Goal: Complete application form

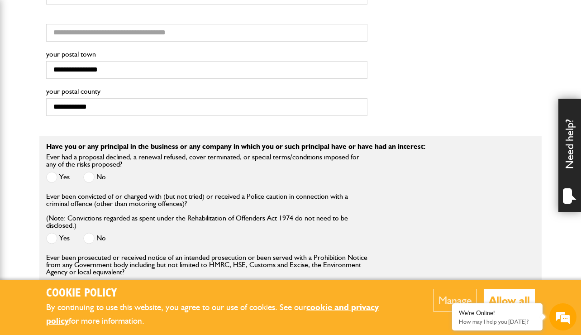
scroll to position [949, 0]
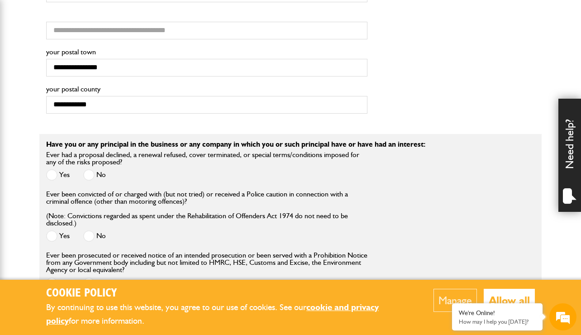
click at [89, 171] on span at bounding box center [88, 174] width 11 height 11
click at [101, 230] on label "No" at bounding box center [94, 235] width 23 height 11
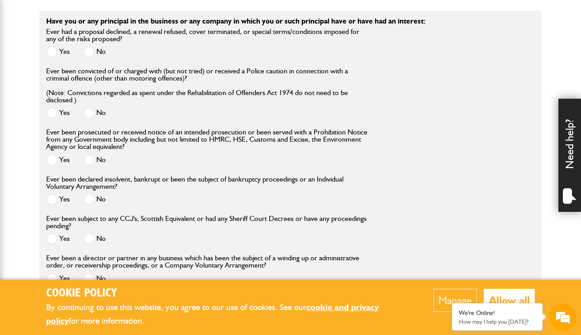
scroll to position [1130, 0]
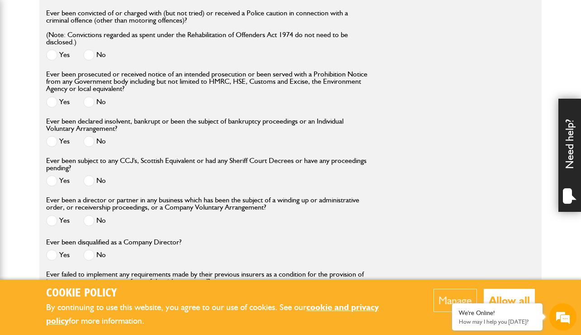
click at [90, 99] on span at bounding box center [88, 101] width 11 height 11
click at [87, 141] on span at bounding box center [88, 141] width 11 height 11
click at [90, 180] on span at bounding box center [88, 180] width 11 height 11
click at [87, 220] on span at bounding box center [88, 220] width 11 height 11
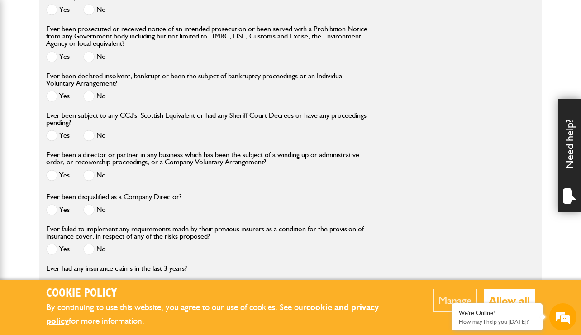
click at [92, 209] on span at bounding box center [88, 209] width 11 height 11
click at [90, 249] on span at bounding box center [88, 248] width 11 height 11
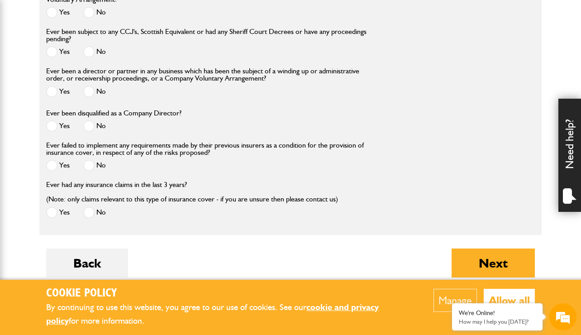
scroll to position [1266, 0]
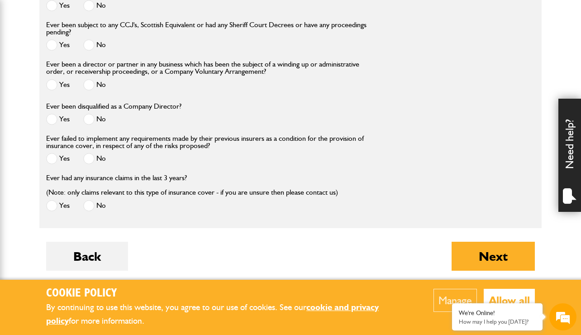
click at [90, 208] on span at bounding box center [88, 205] width 11 height 11
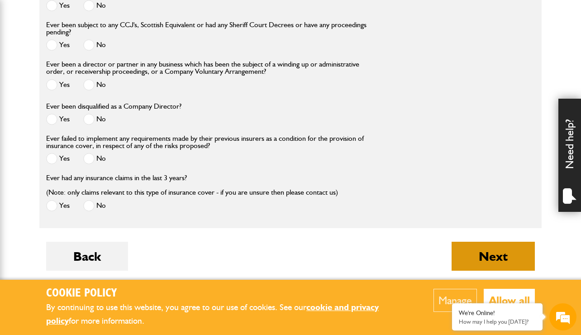
click at [506, 268] on button "Next" at bounding box center [492, 255] width 83 height 29
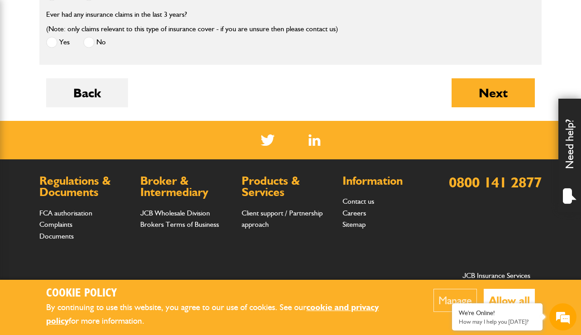
scroll to position [1447, 0]
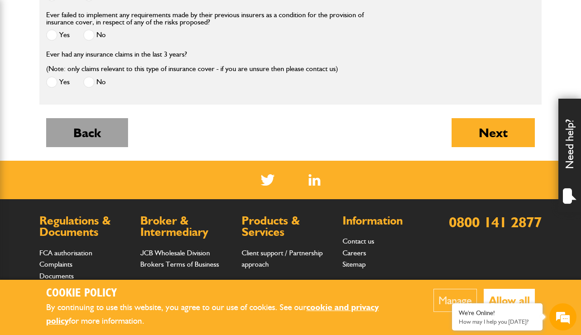
click at [113, 132] on button "Back" at bounding box center [87, 132] width 82 height 29
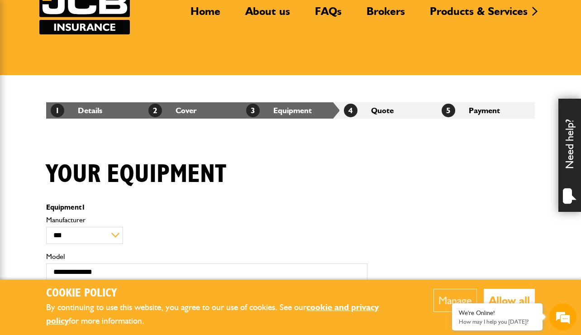
scroll to position [226, 0]
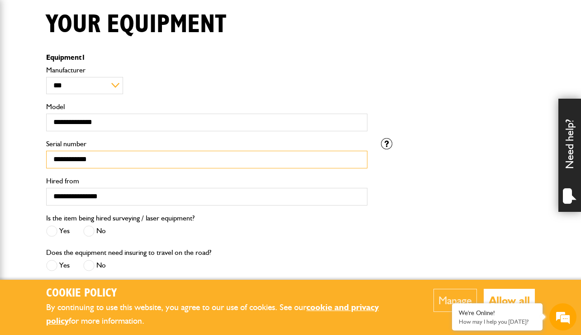
drag, startPoint x: 122, startPoint y: 161, endPoint x: 4, endPoint y: 161, distance: 118.0
click at [4, 161] on body "Cookie Policy By continuing to use this website, you agree to our use of cookie…" at bounding box center [290, 203] width 581 height 859
paste input "*****"
type input "**********"
